Goal: Task Accomplishment & Management: Check status

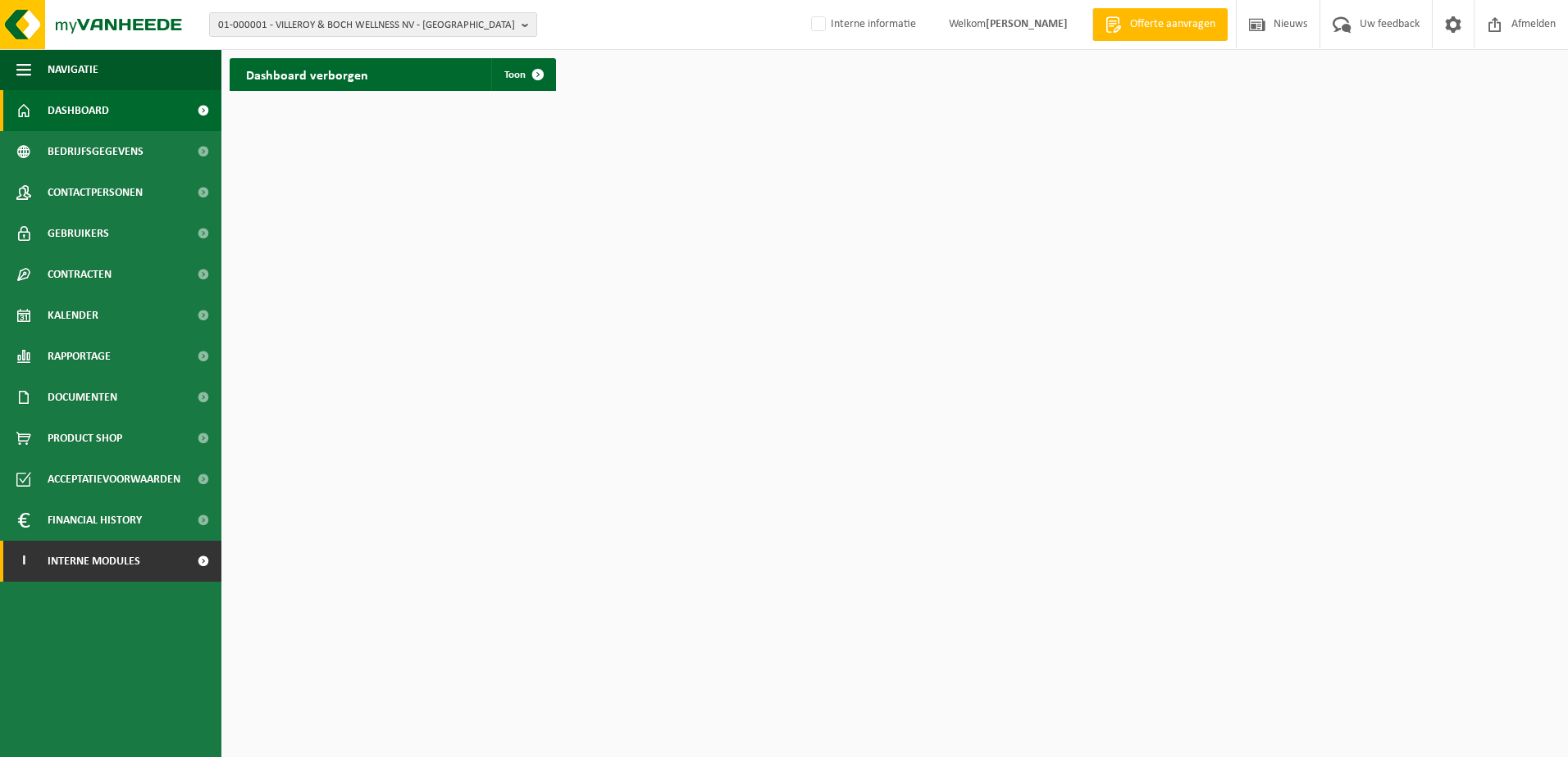
click at [92, 570] on span "Interne modules" at bounding box center [94, 561] width 93 height 41
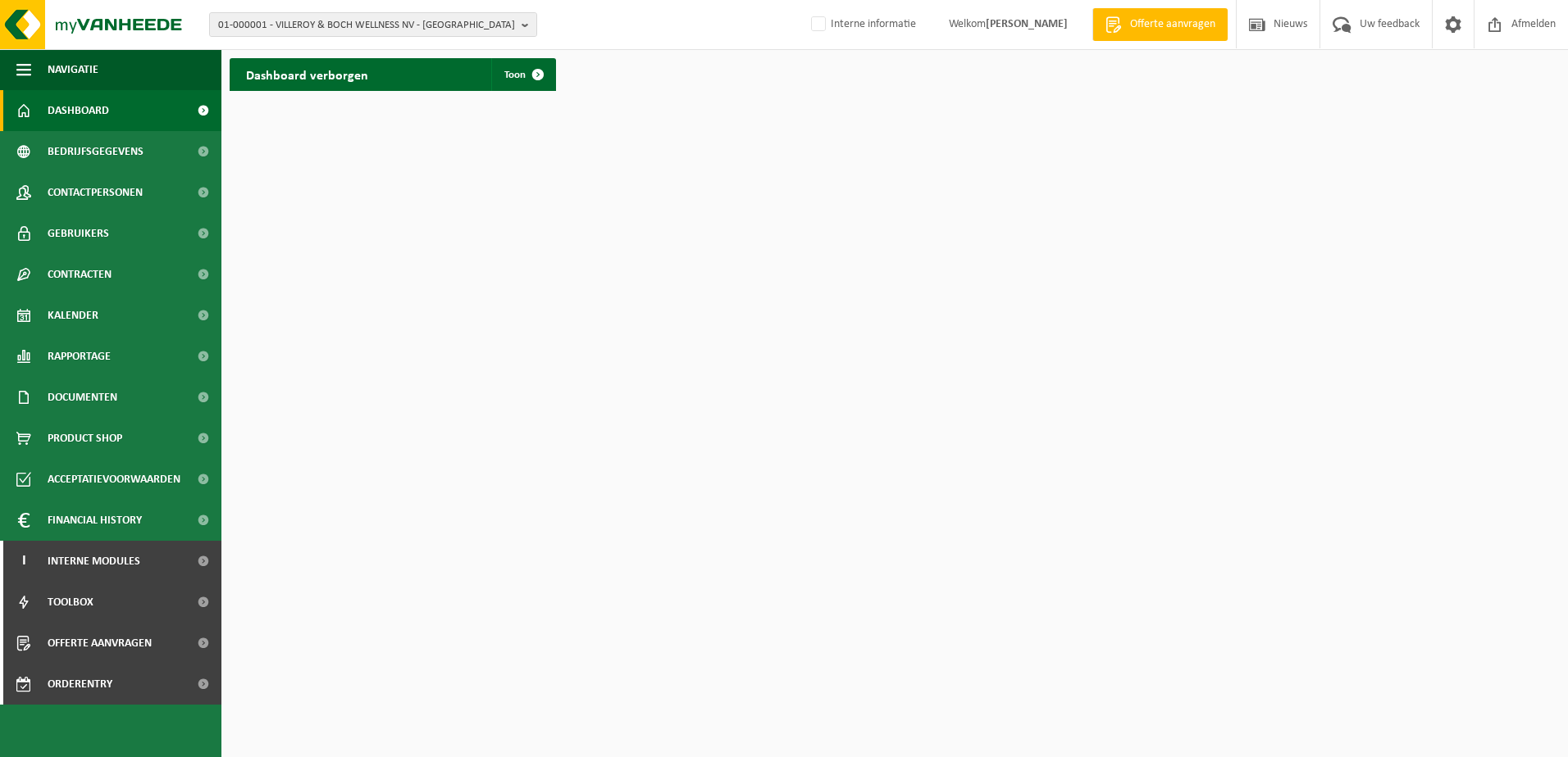
drag, startPoint x: 91, startPoint y: 680, endPoint x: 228, endPoint y: 680, distance: 137.0
click at [91, 680] on span "Orderentry Goedkeuring" at bounding box center [116, 683] width 138 height 41
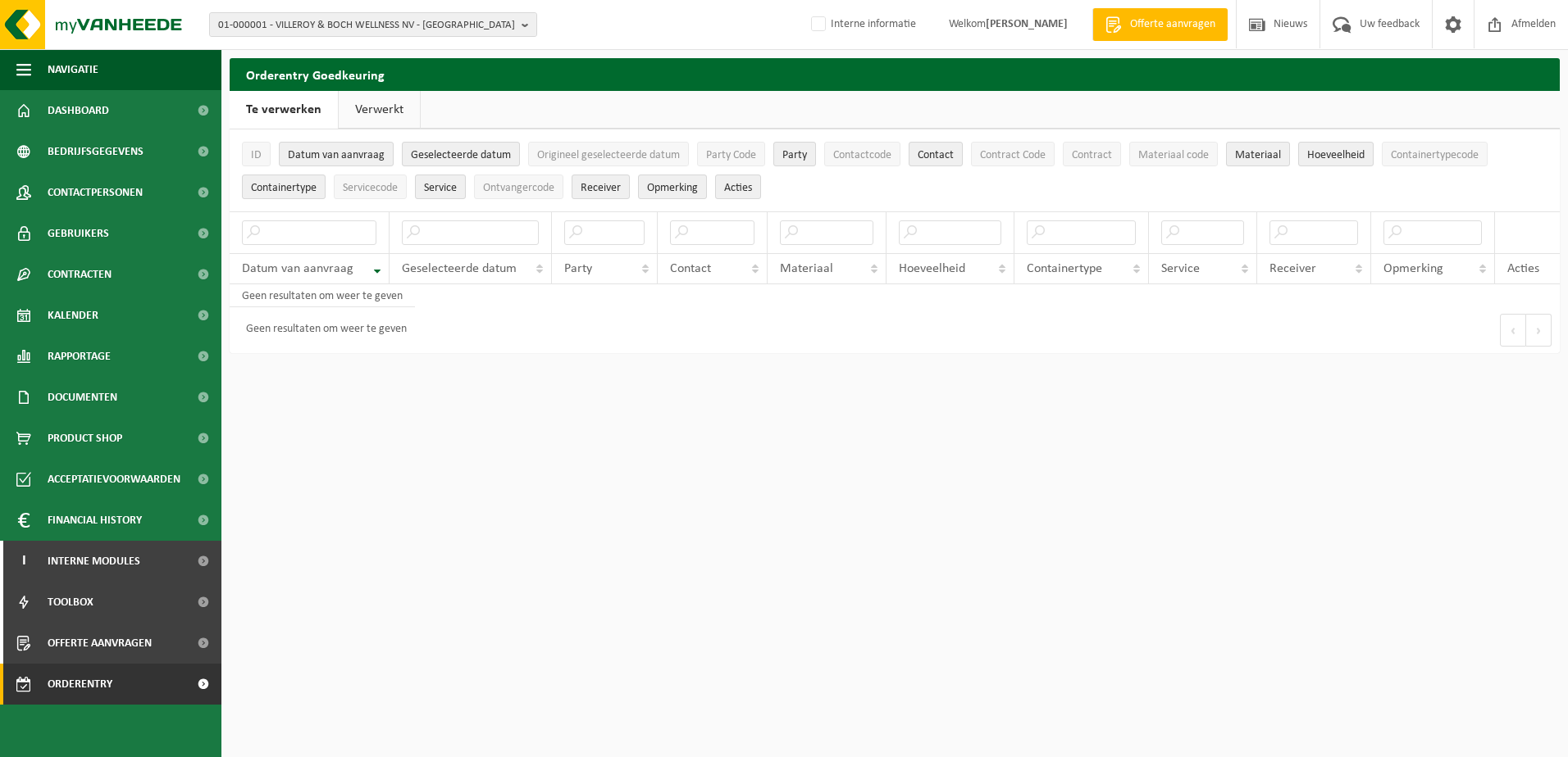
click at [372, 103] on link "Verwerkt" at bounding box center [379, 110] width 81 height 38
